Goal: Task Accomplishment & Management: Manage account settings

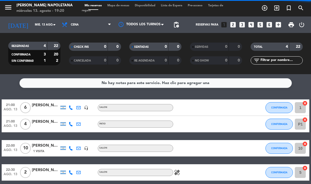
select select "es"
select select "dinner"
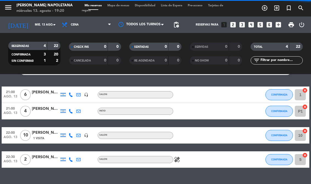
select select "dinner"
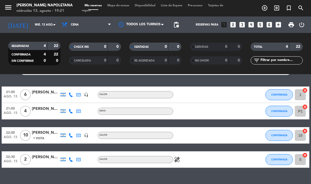
click at [301, 158] on input "5" at bounding box center [300, 159] width 11 height 11
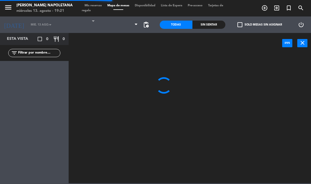
select select "dinner"
select select
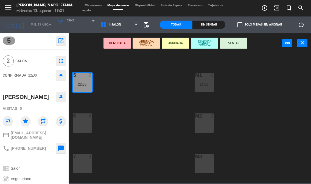
scroll to position [32, 0]
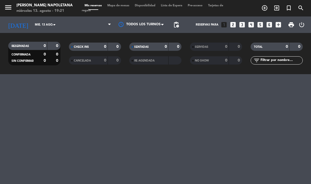
select select "dinner"
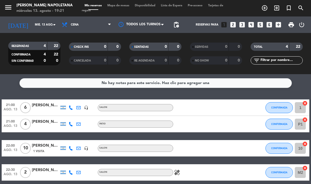
click at [309, 142] on div "10 cancel" at bounding box center [301, 148] width 16 height 16
click at [307, 143] on icon "cancel" at bounding box center [304, 143] width 5 height 5
select select "dinner"
click at [304, 149] on icon "border_all" at bounding box center [301, 148] width 7 height 7
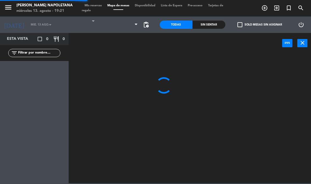
select select "dinner"
select select
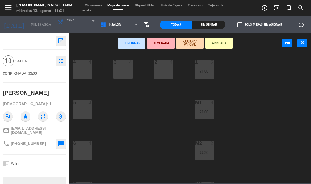
scroll to position [3, 0]
click at [86, 67] on div "4 4" at bounding box center [82, 69] width 19 height 19
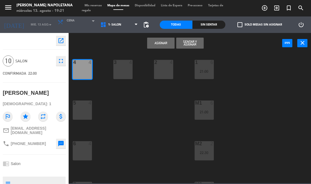
click at [83, 114] on div "5 4" at bounding box center [82, 109] width 19 height 19
click at [82, 145] on div at bounding box center [82, 143] width 9 height 5
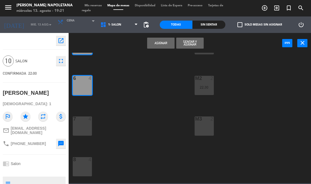
scroll to position [68, 0]
click at [77, 125] on div "7 4" at bounding box center [82, 126] width 19 height 19
click at [167, 39] on button "Asignar" at bounding box center [160, 43] width 27 height 11
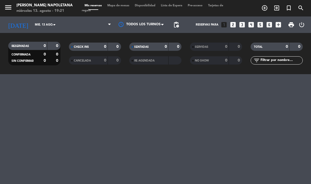
select select "dinner"
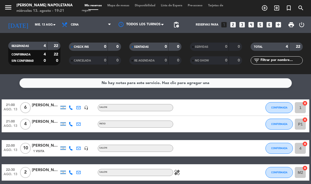
click at [30, 144] on div "10" at bounding box center [25, 148] width 13 height 16
click at [40, 147] on div "[PERSON_NAME]" at bounding box center [45, 145] width 27 height 6
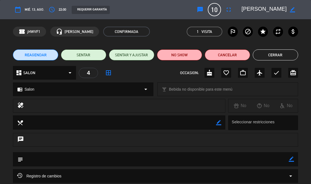
click at [230, 6] on button "fullscreen" at bounding box center [229, 10] width 10 height 10
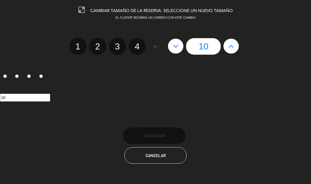
click at [233, 44] on icon at bounding box center [231, 46] width 6 height 9
type input "11"
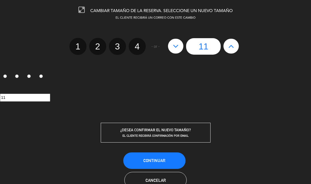
click at [231, 44] on icon at bounding box center [231, 46] width 6 height 9
type input "12"
click at [232, 43] on icon at bounding box center [231, 46] width 6 height 9
type input "13"
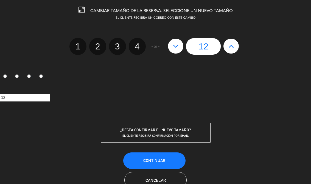
type input "13"
click at [229, 45] on icon at bounding box center [231, 46] width 6 height 9
type input "14"
click at [231, 44] on icon at bounding box center [231, 46] width 6 height 9
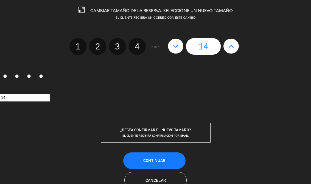
type input "15"
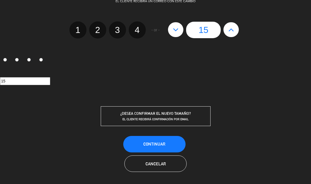
scroll to position [16, 0]
click at [166, 142] on button "Continuar" at bounding box center [154, 144] width 62 height 16
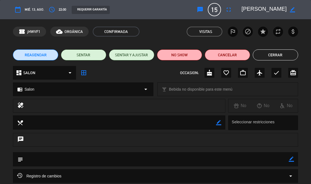
click at [282, 53] on button "Cerrar" at bounding box center [275, 54] width 45 height 11
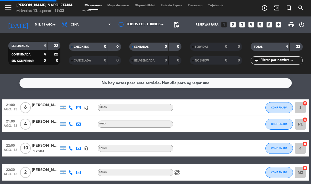
select select "dinner"
click at [304, 149] on icon "border_all" at bounding box center [301, 148] width 7 height 7
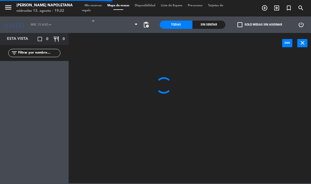
select select "dinner"
select select
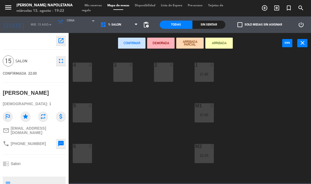
click at [84, 70] on div "4 4" at bounding box center [82, 72] width 19 height 19
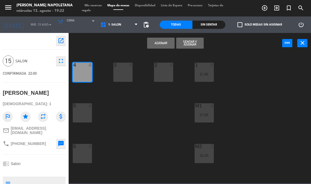
click at [86, 113] on div "5 4" at bounding box center [82, 112] width 19 height 19
click at [85, 148] on div at bounding box center [82, 146] width 9 height 5
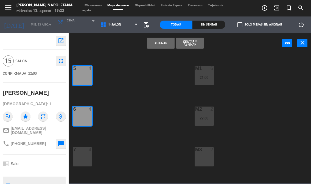
scroll to position [57, 0]
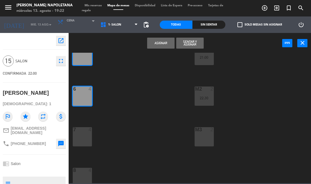
click at [84, 134] on div "7 4" at bounding box center [82, 136] width 19 height 19
click at [164, 43] on button "Asignar" at bounding box center [160, 43] width 27 height 11
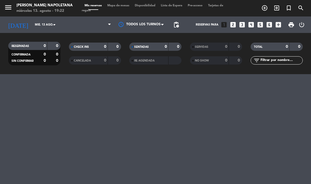
select select "dinner"
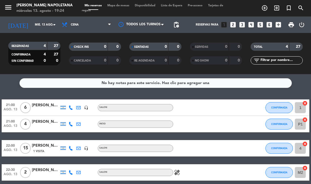
click at [177, 169] on icon "healing" at bounding box center [177, 172] width 7 height 7
click at [175, 179] on div "healing" at bounding box center [196, 172] width 46 height 16
click at [45, 26] on input "mié. 13 ago." at bounding box center [52, 24] width 40 height 9
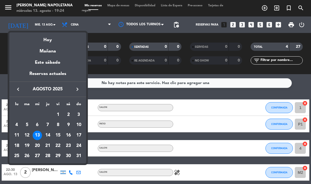
click at [58, 44] on div "Mañana" at bounding box center [47, 49] width 77 height 11
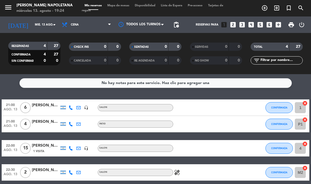
type input "jue. 14 ago."
select select "dinner"
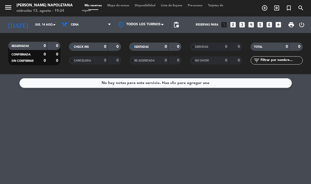
click at [44, 29] on input "jue. 14 ago." at bounding box center [52, 24] width 40 height 9
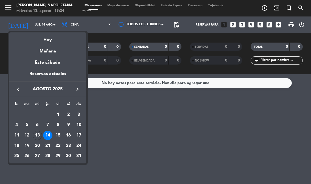
click at [49, 61] on div "Este sábado" at bounding box center [47, 62] width 77 height 15
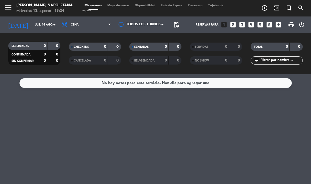
type input "sáb. 16 ago."
select select "dinner"
click at [43, 24] on input "sáb. 16 ago." at bounding box center [52, 24] width 40 height 9
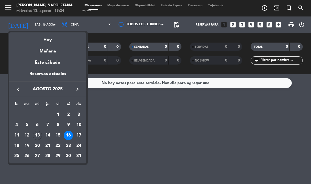
click at [55, 38] on div "Hoy" at bounding box center [47, 37] width 77 height 11
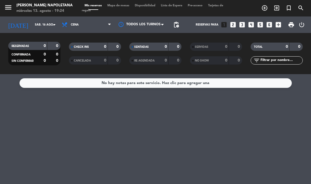
type input "mié. 13 ago."
select select "dinner"
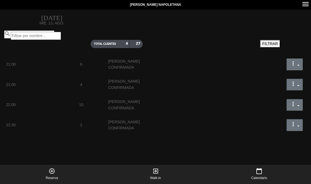
select select "dinner"
